Goal: Task Accomplishment & Management: Use online tool/utility

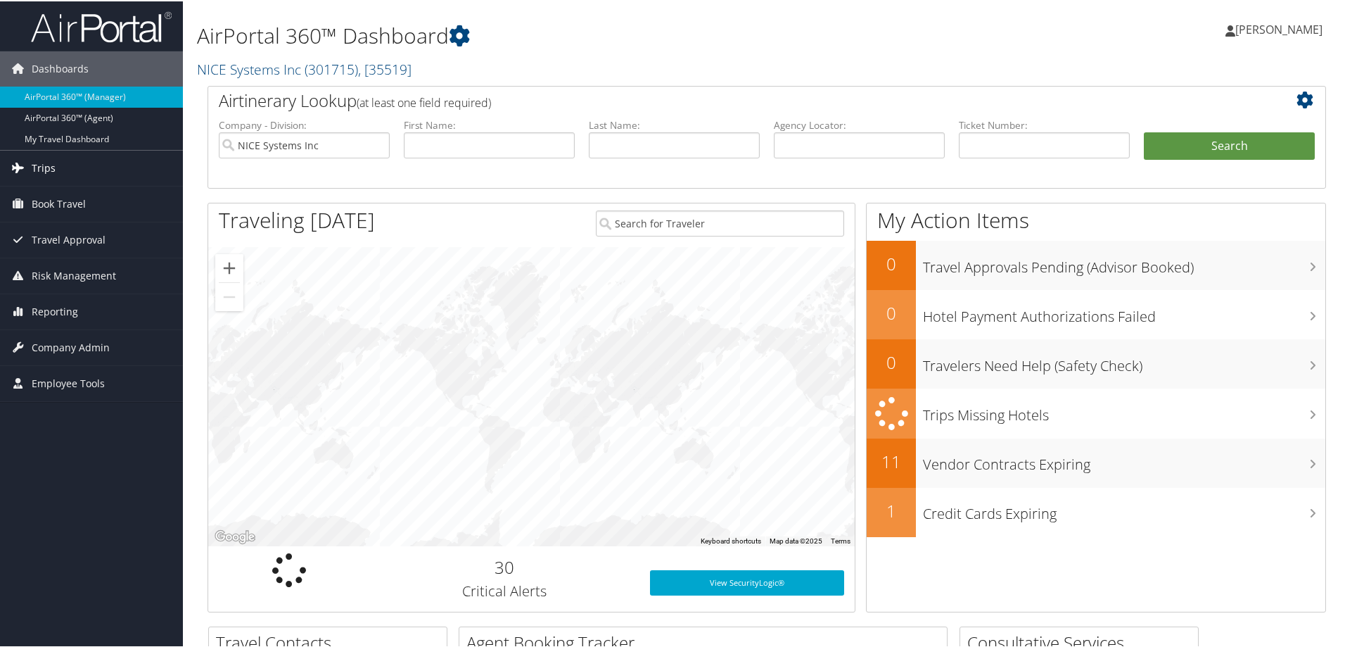
click at [103, 160] on link "Trips" at bounding box center [91, 166] width 183 height 35
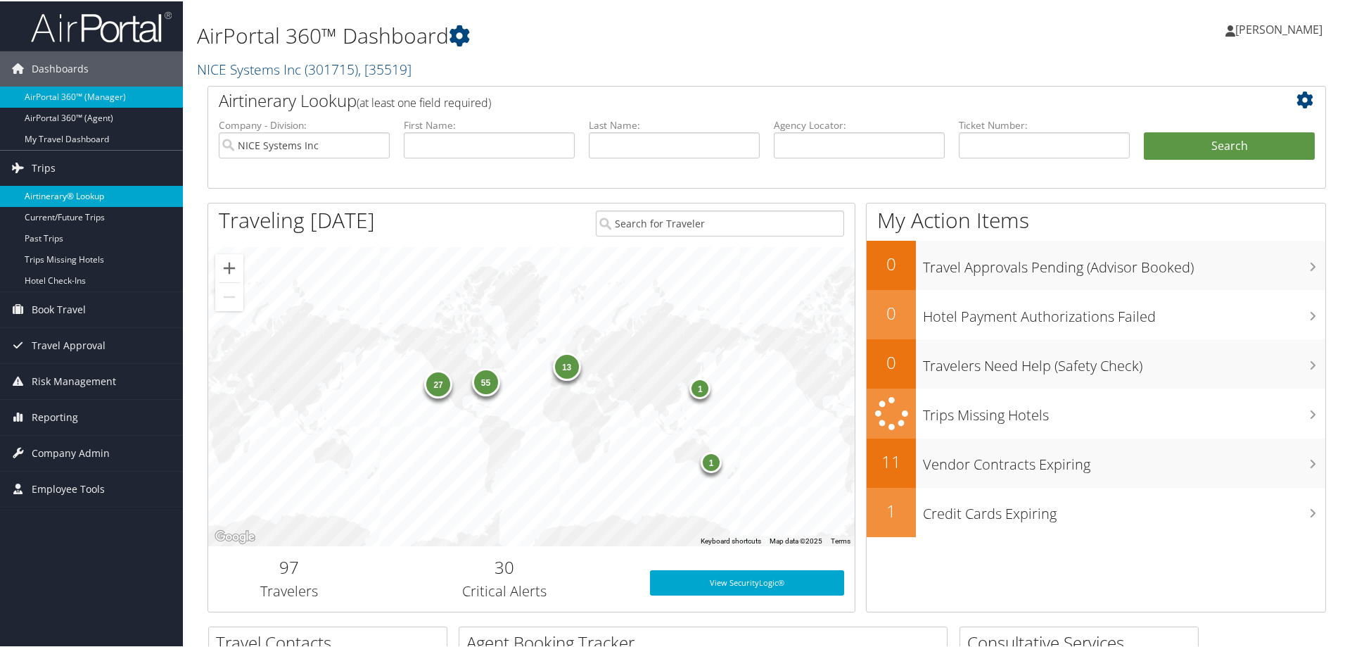
click at [94, 191] on link "Airtinerary® Lookup" at bounding box center [91, 194] width 183 height 21
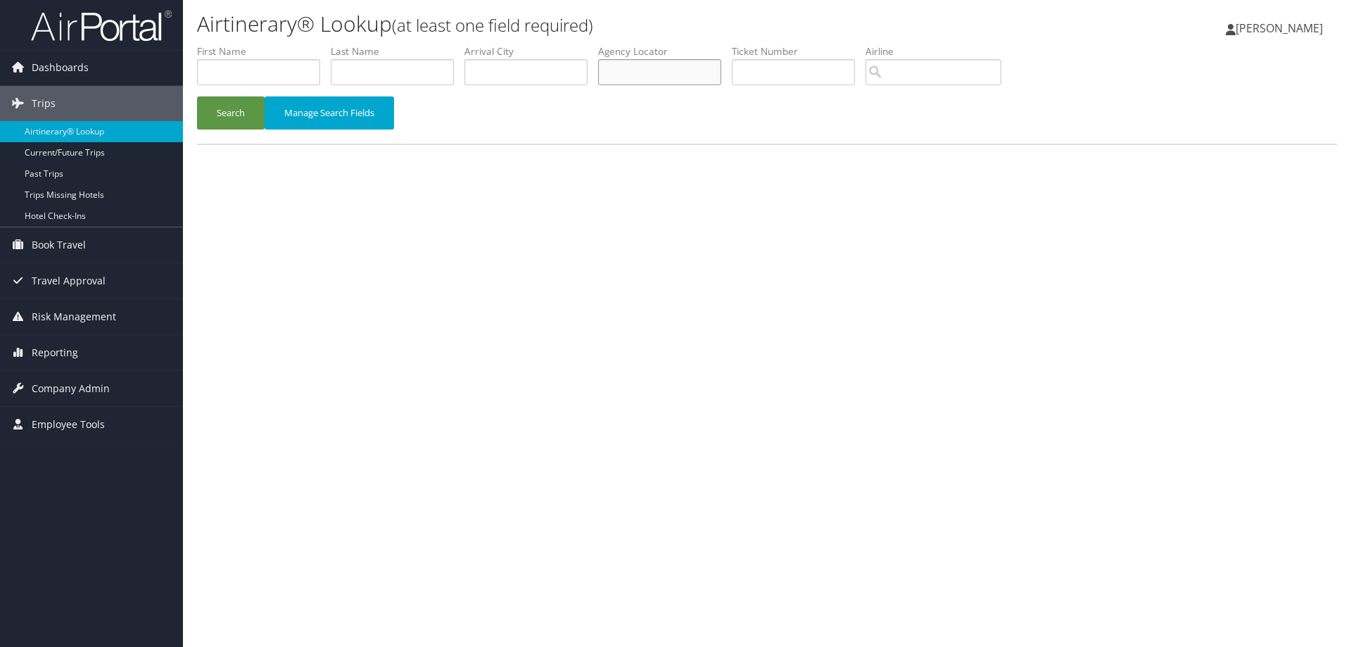
click at [629, 72] on input "text" at bounding box center [659, 72] width 123 height 26
type input "dddr03"
click at [217, 118] on button "Search" at bounding box center [231, 112] width 68 height 33
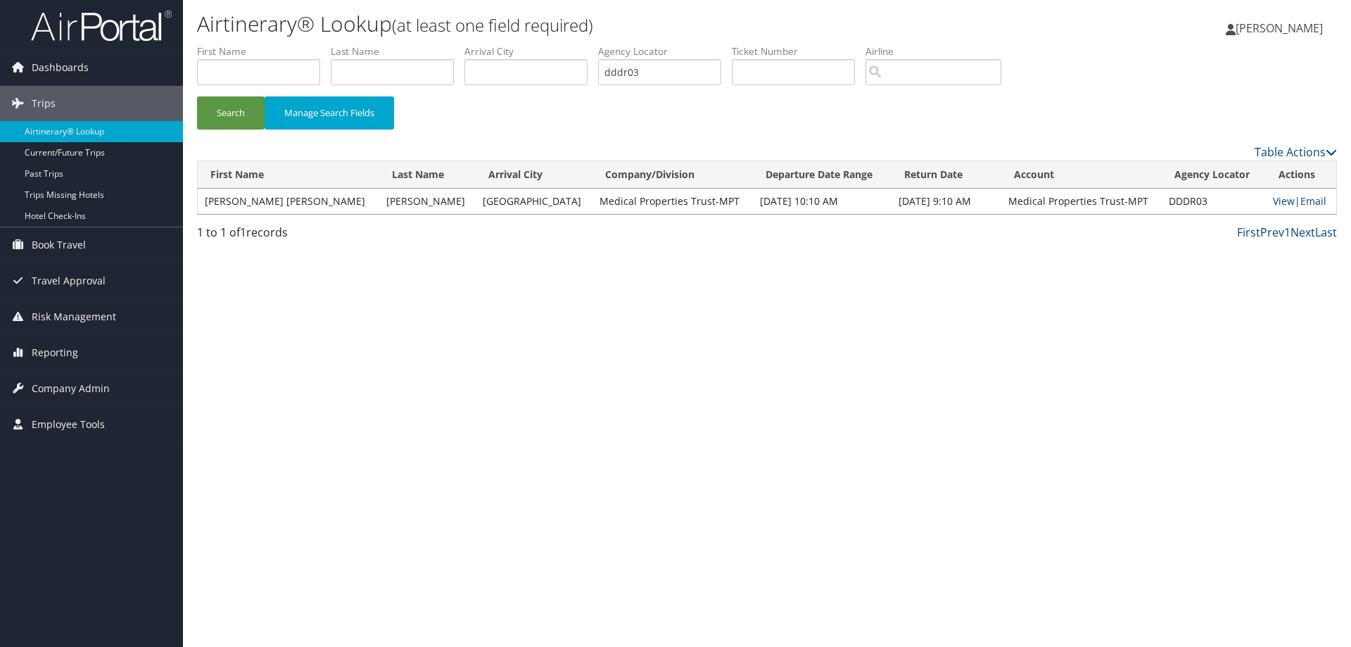
click at [1273, 200] on link "View" at bounding box center [1284, 200] width 22 height 13
click at [1300, 200] on link "Email" at bounding box center [1313, 200] width 26 height 13
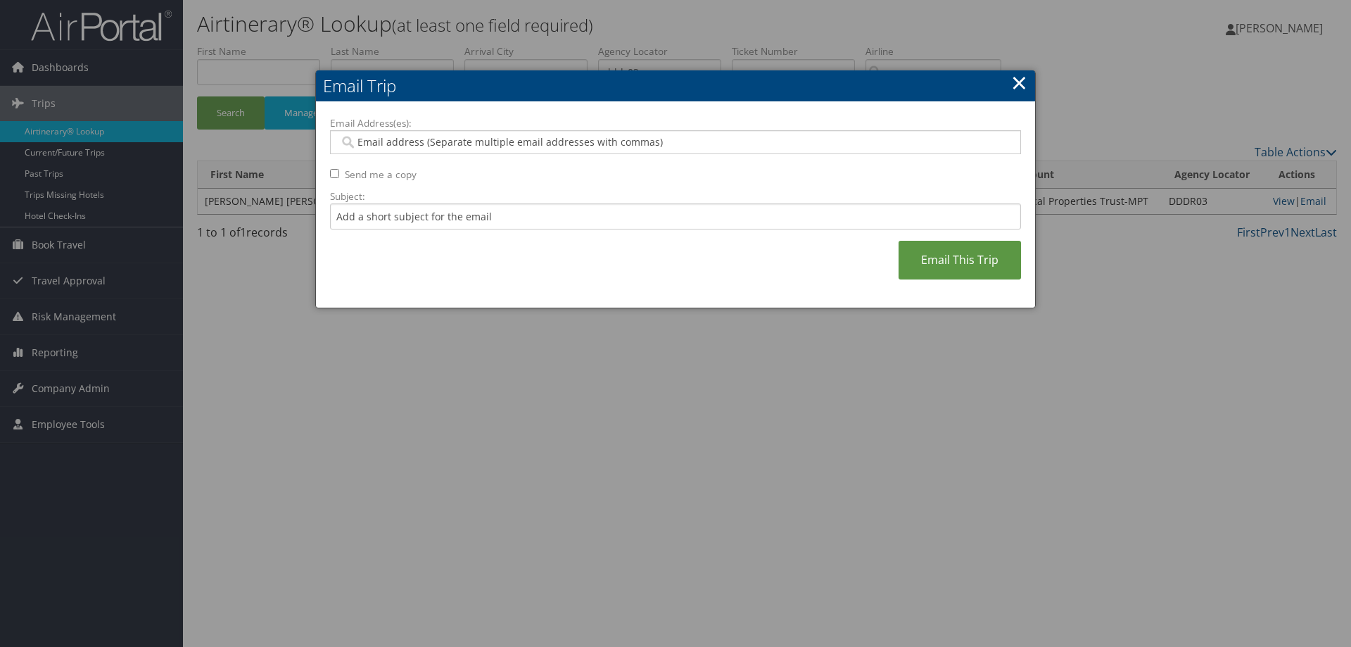
click at [677, 146] on input "Email Address(es):" at bounding box center [675, 142] width 672 height 14
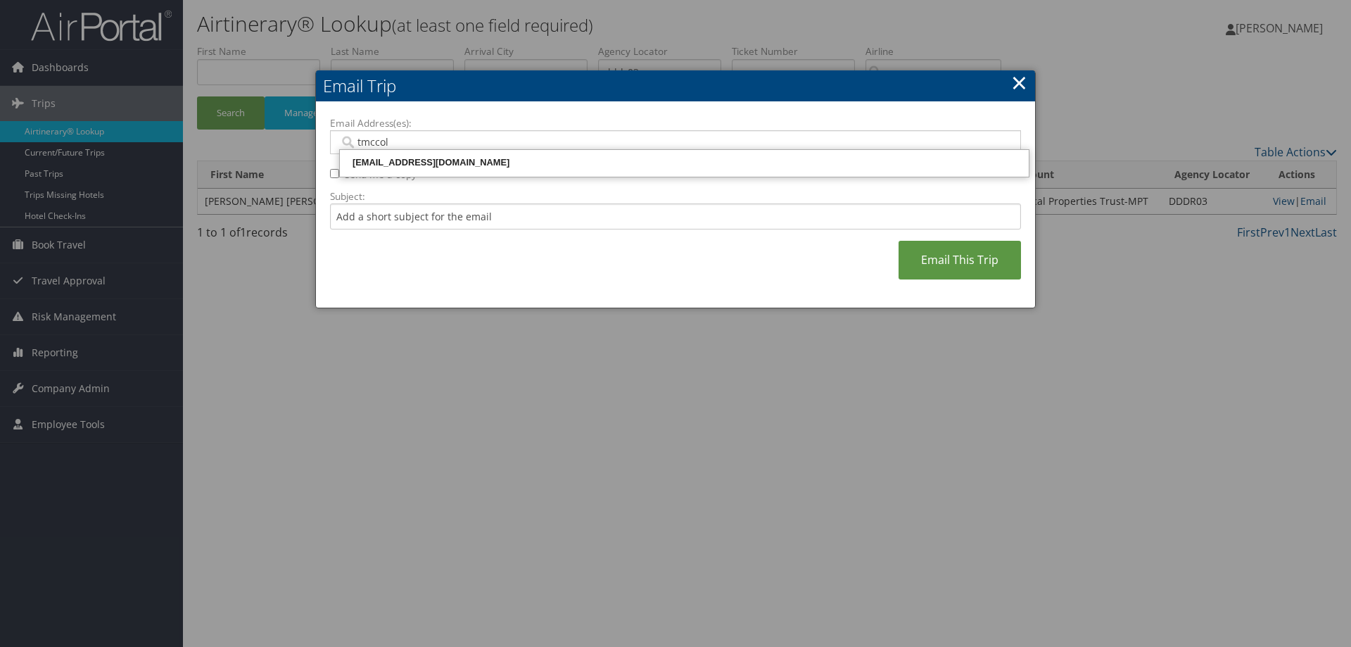
type input "tmccoll"
click at [492, 152] on div "TMCCOLLUM@MEDICALPROPERTIESTRUST.COM" at bounding box center [684, 162] width 684 height 21
type input "TMCCOLLUM@MEDICALPROPERTIESTRUST.COM"
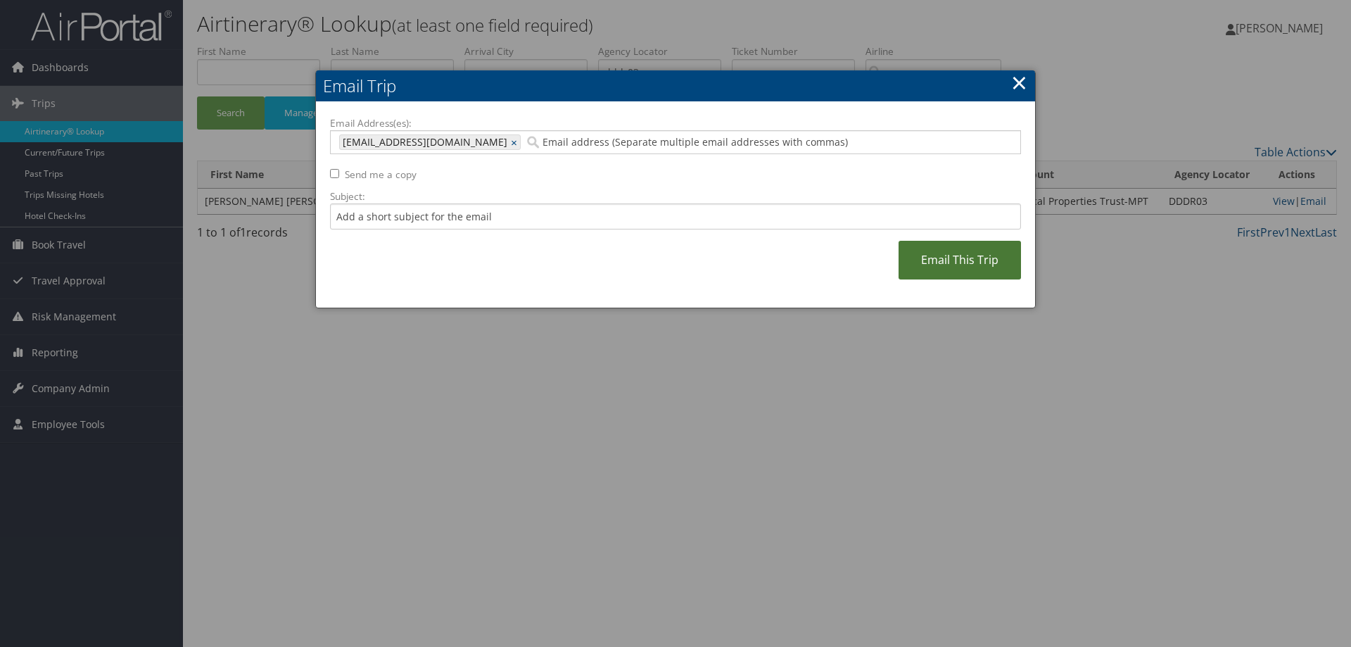
click at [943, 262] on link "Email This Trip" at bounding box center [959, 260] width 122 height 39
